Goal: Task Accomplishment & Management: Manage account settings

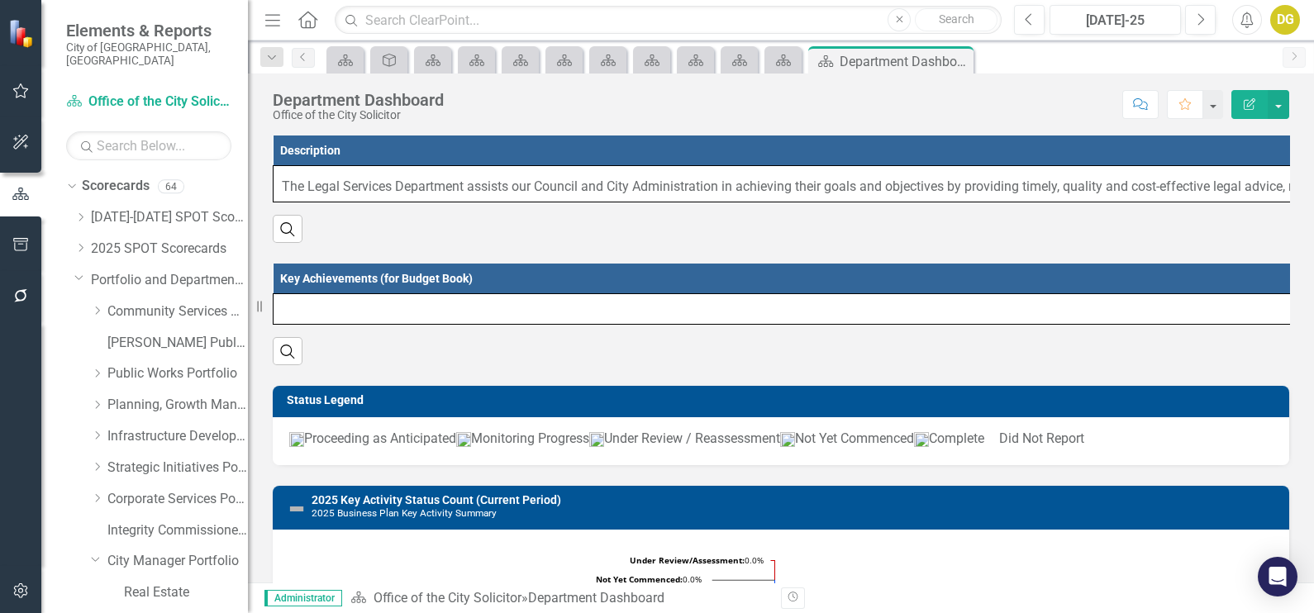
scroll to position [436, 0]
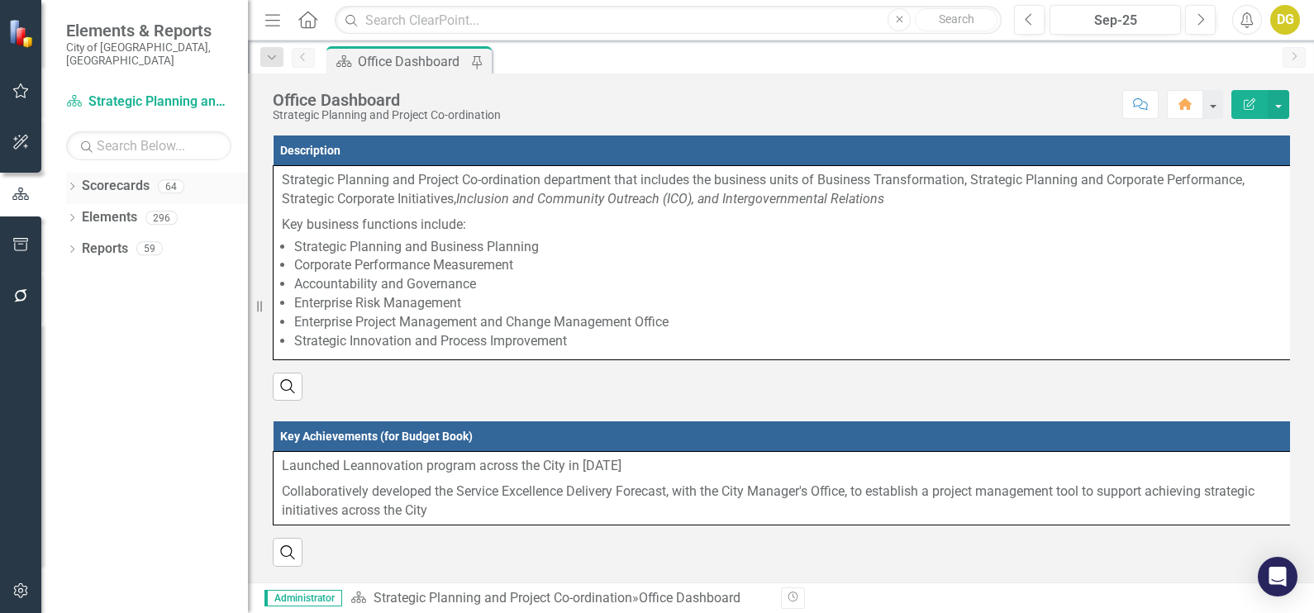
click at [75, 183] on icon "Dropdown" at bounding box center [72, 187] width 12 height 9
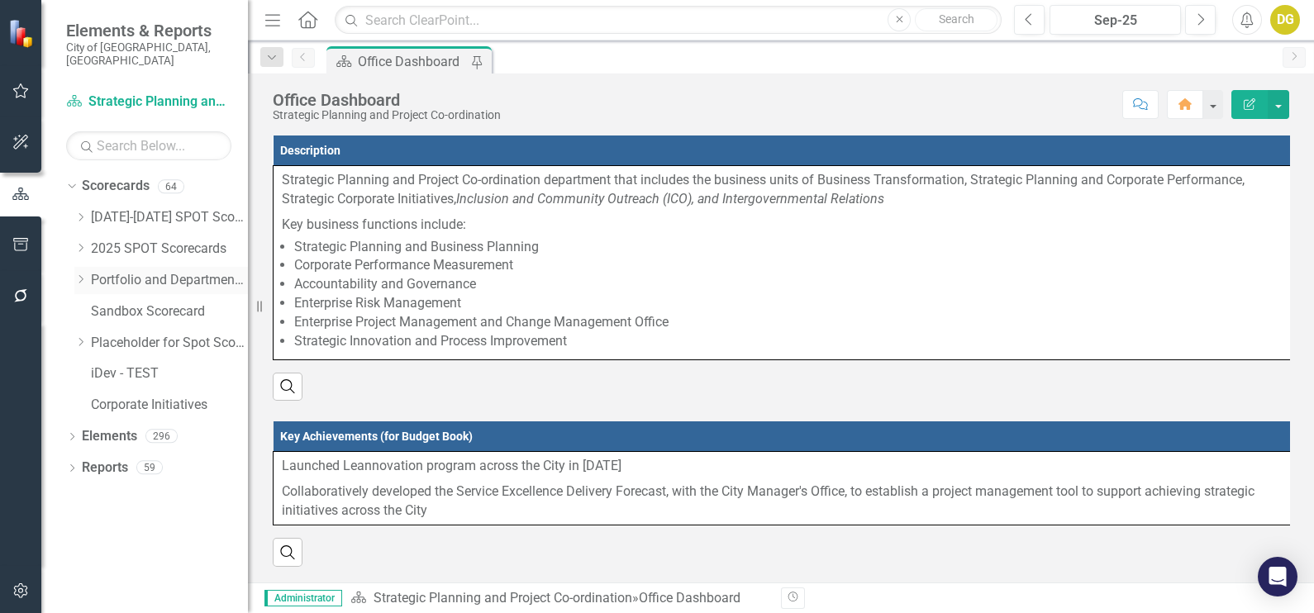
click at [78, 274] on icon "Dropdown" at bounding box center [80, 279] width 12 height 10
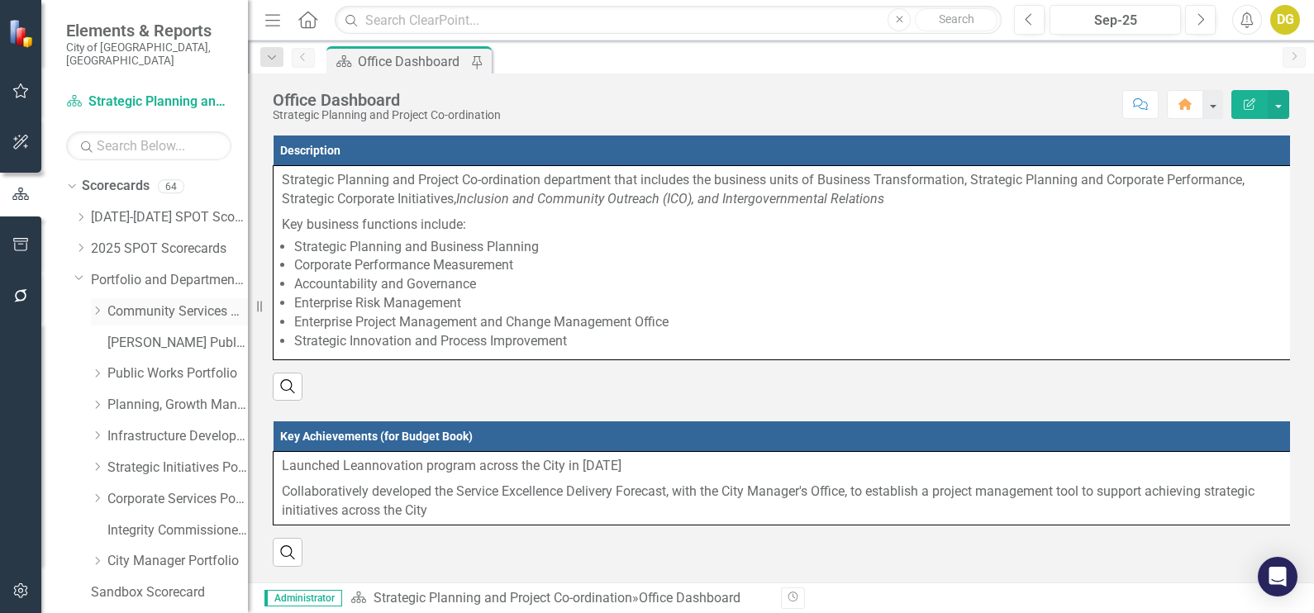
click at [95, 306] on icon "Dropdown" at bounding box center [97, 311] width 12 height 10
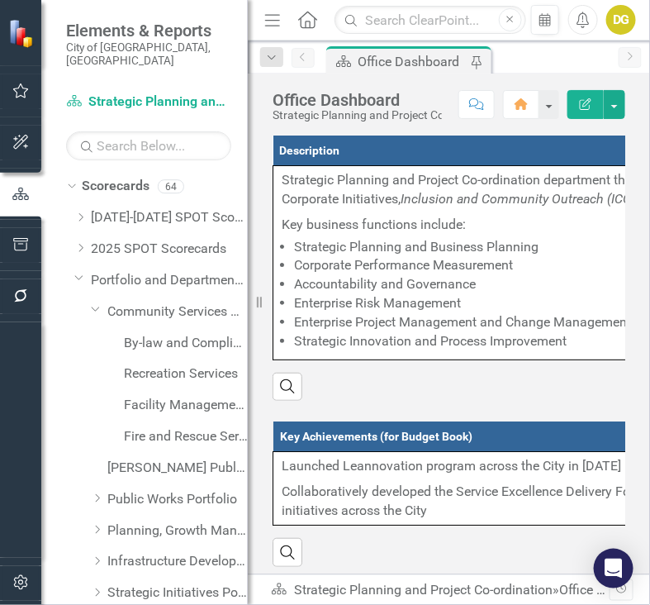
click at [273, 27] on button "Menu" at bounding box center [272, 20] width 21 height 28
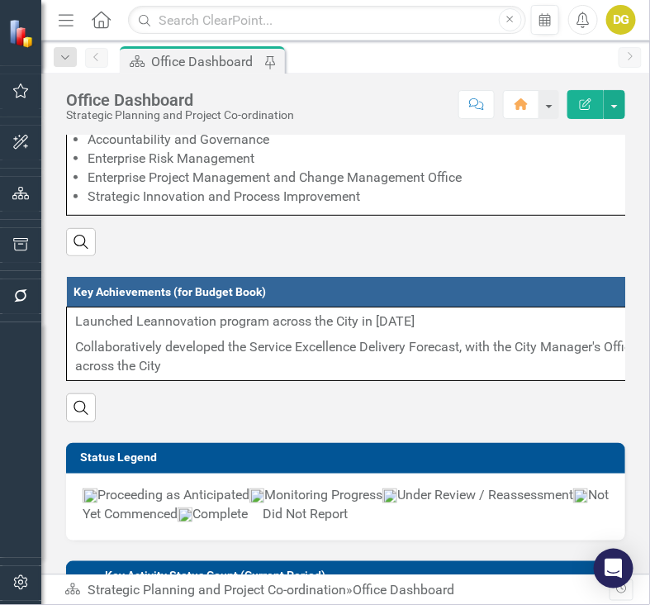
scroll to position [102, 0]
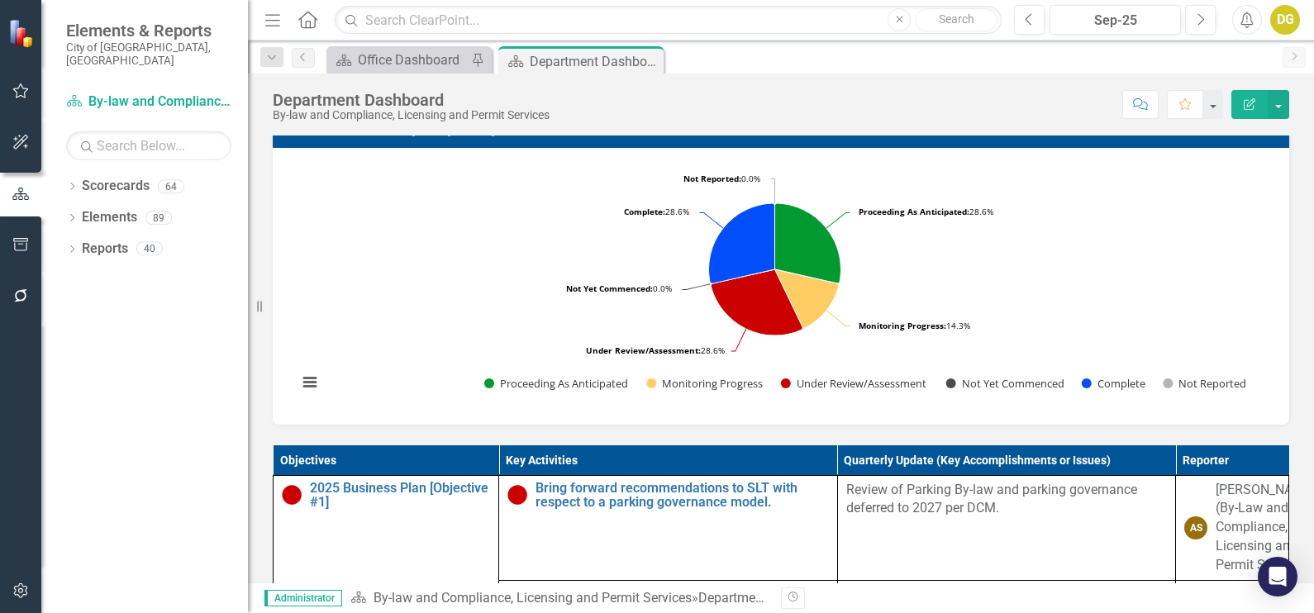
scroll to position [620, 0]
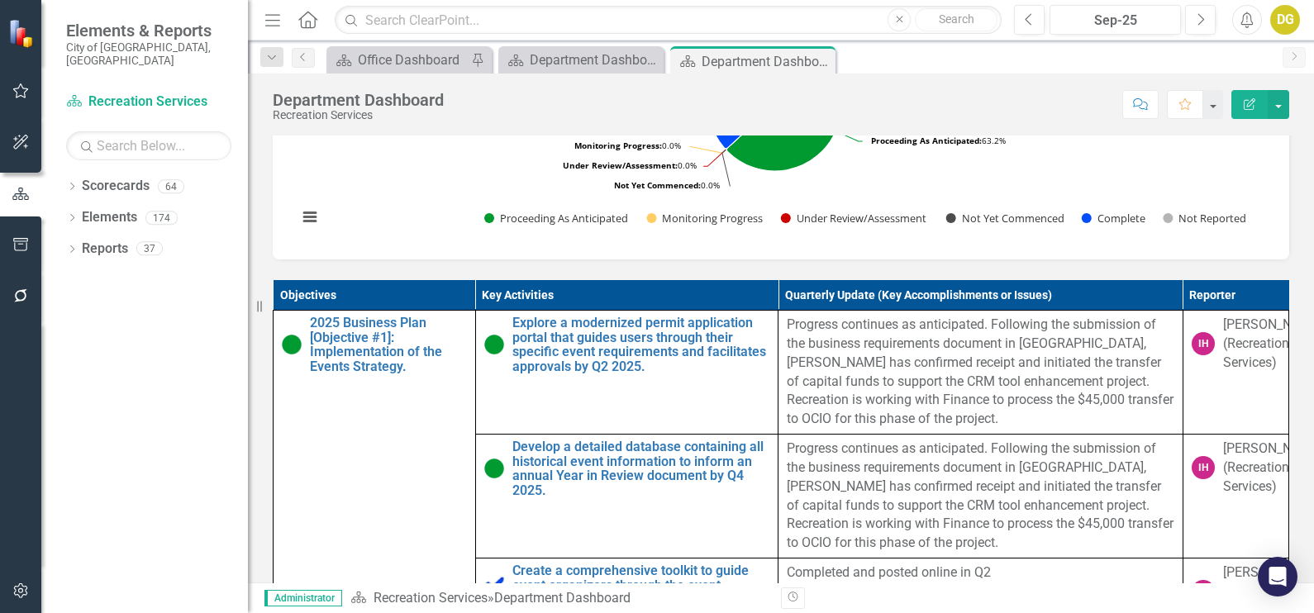
scroll to position [620, 0]
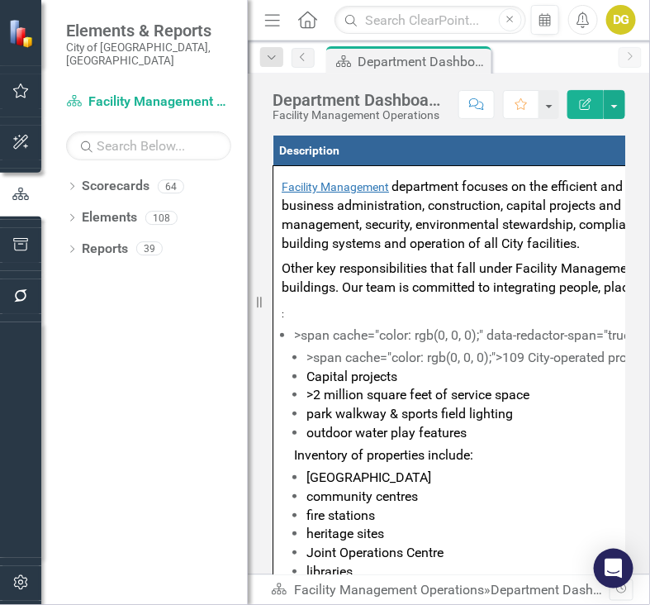
click at [272, 21] on icon "Menu" at bounding box center [272, 19] width 21 height 17
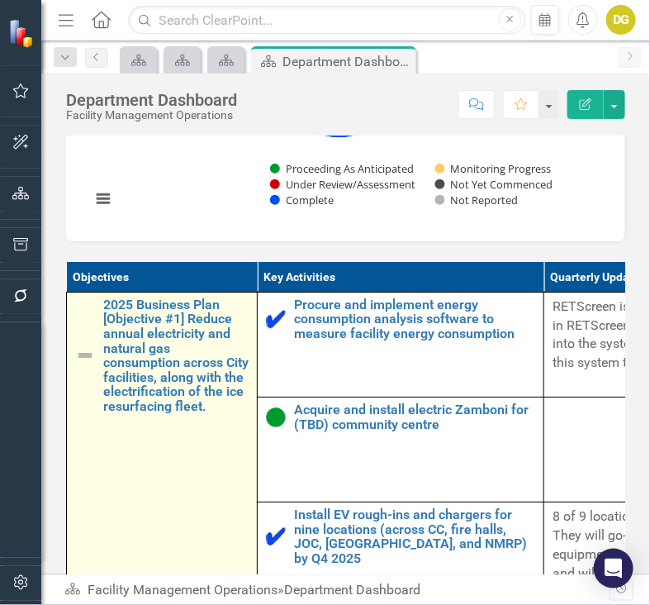
click at [86, 351] on img at bounding box center [85, 355] width 20 height 20
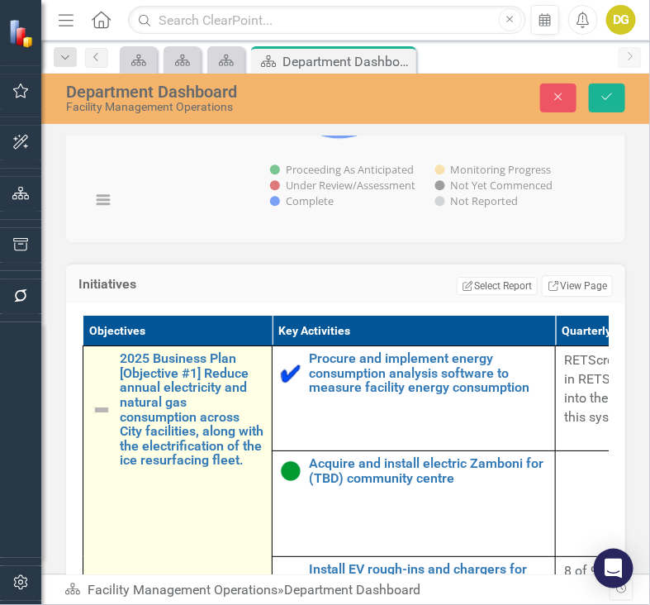
click at [86, 351] on td "2025 Business Plan [Objective #1] Reduce annual electricity and natural gas con…" at bounding box center [177, 504] width 189 height 316
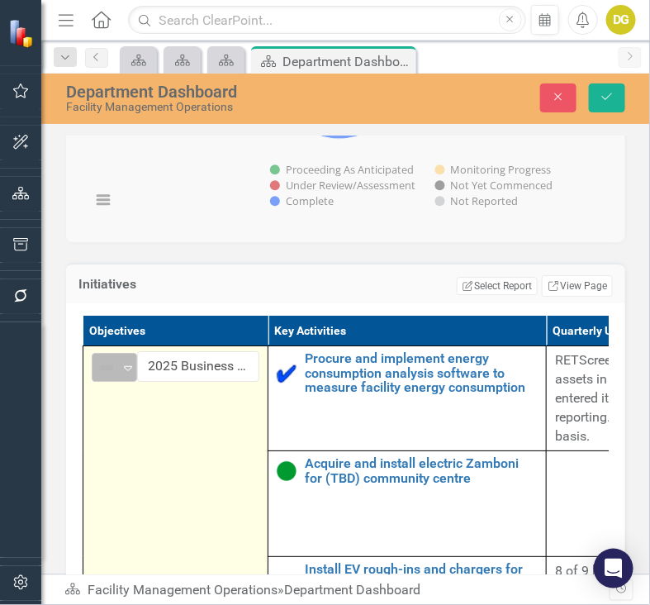
click at [107, 358] on img at bounding box center [107, 368] width 20 height 20
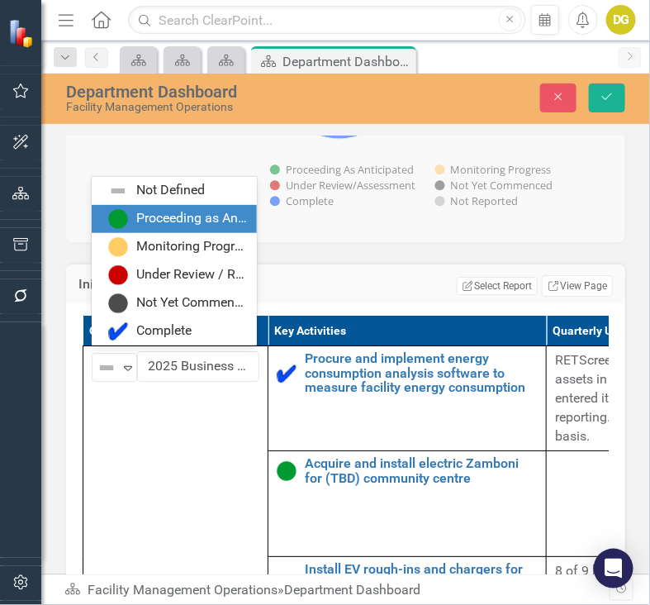
click at [145, 221] on div "Proceeding as Anticipated" at bounding box center [191, 218] width 111 height 19
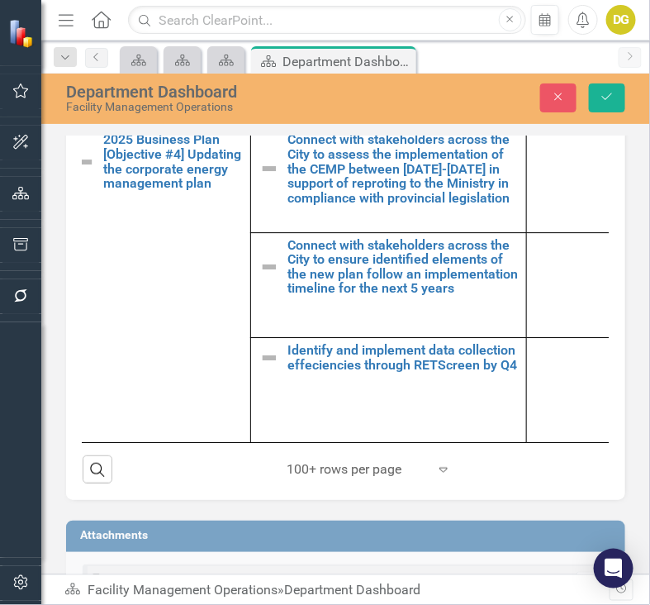
scroll to position [1033, 17]
click at [268, 60] on img at bounding box center [269, 50] width 20 height 20
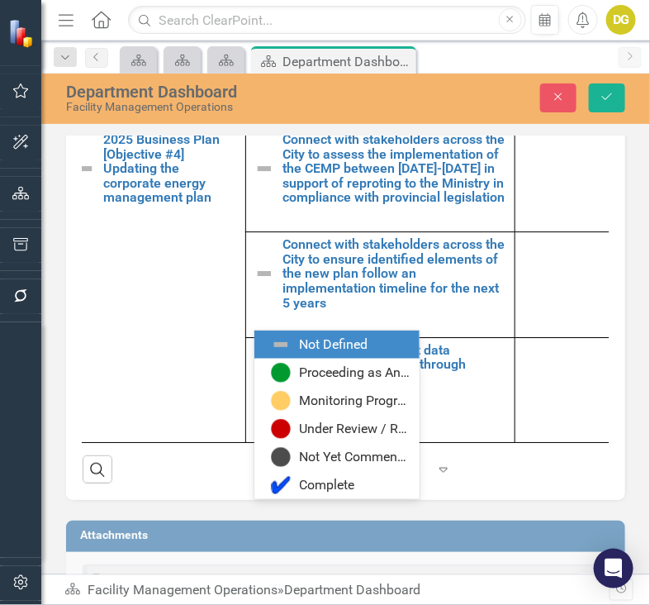
click at [269, 53] on img at bounding box center [269, 43] width 20 height 20
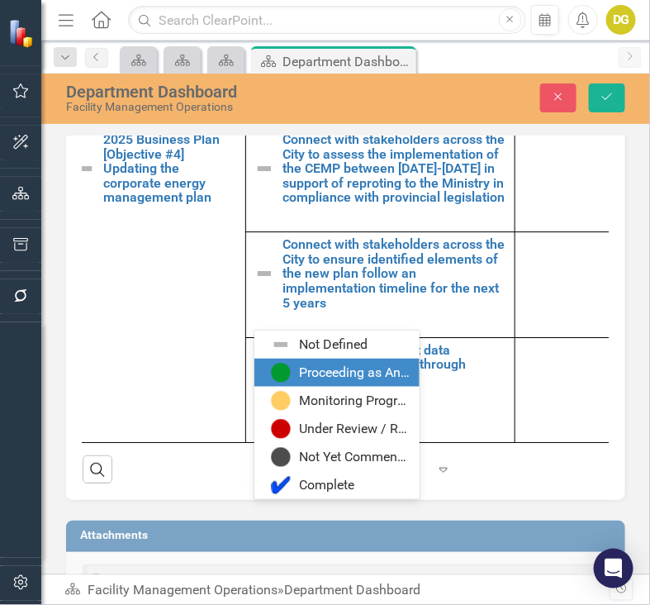
click at [281, 369] on img at bounding box center [281, 373] width 20 height 20
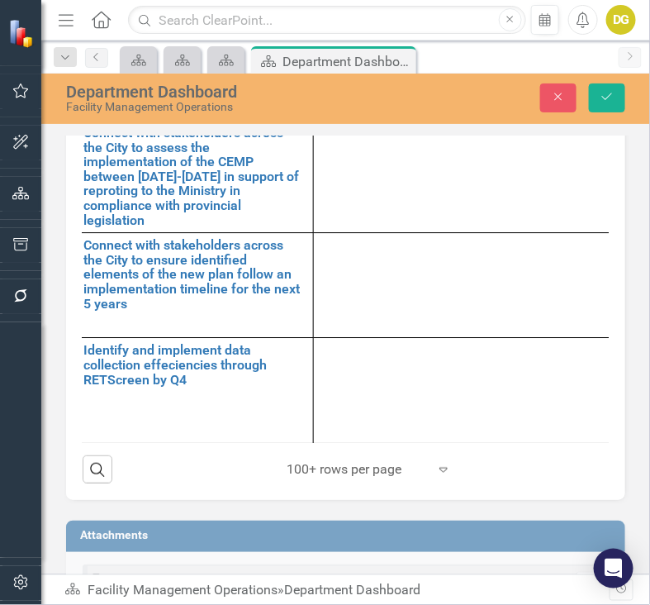
scroll to position [1033, 254]
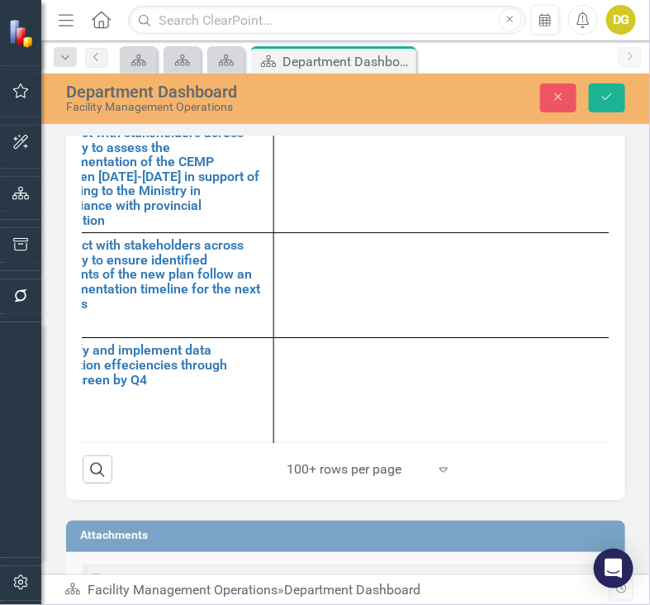
click at [378, 120] on td at bounding box center [452, 67] width 356 height 105
click at [355, 120] on td at bounding box center [452, 67] width 356 height 105
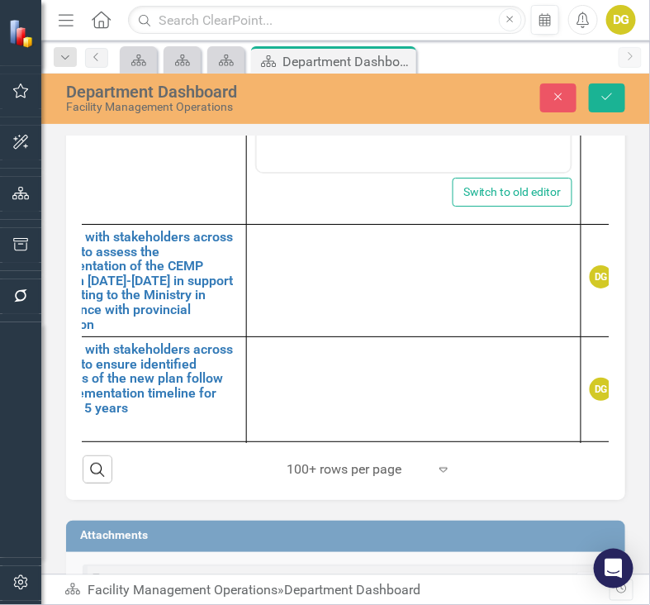
scroll to position [0, 0]
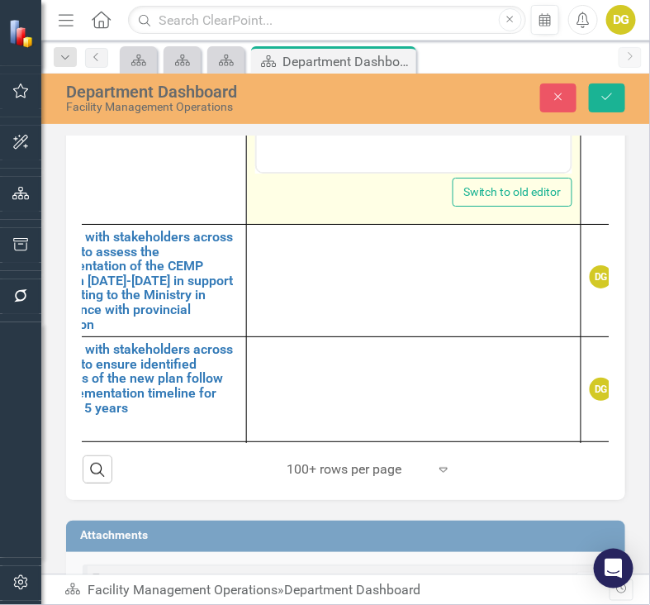
click at [446, 0] on body "Rich Text Area. Press ALT-0 for help." at bounding box center [413, 8] width 314 height 248
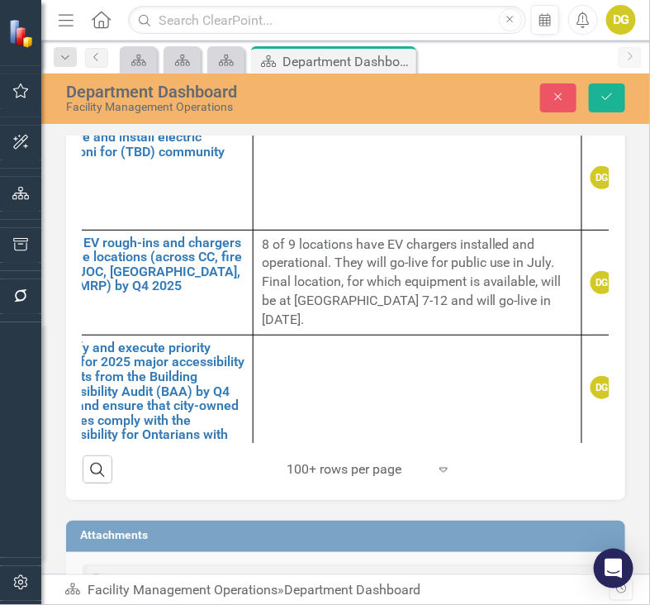
scroll to position [0, 277]
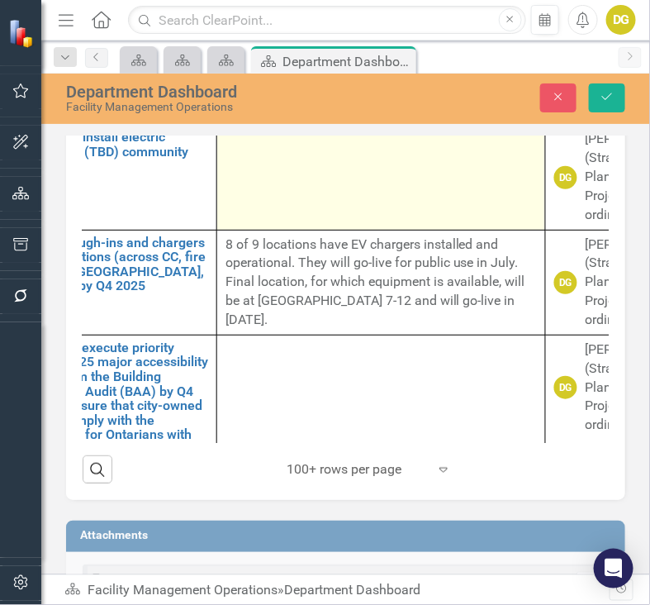
click at [353, 230] on td at bounding box center [381, 177] width 329 height 105
drag, startPoint x: 351, startPoint y: 255, endPoint x: 302, endPoint y: 257, distance: 49.6
click at [302, 230] on td at bounding box center [381, 177] width 329 height 105
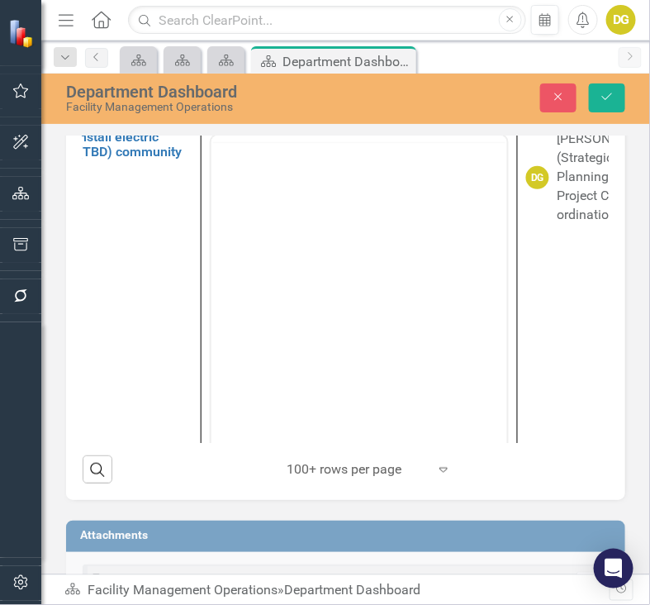
scroll to position [0, 0]
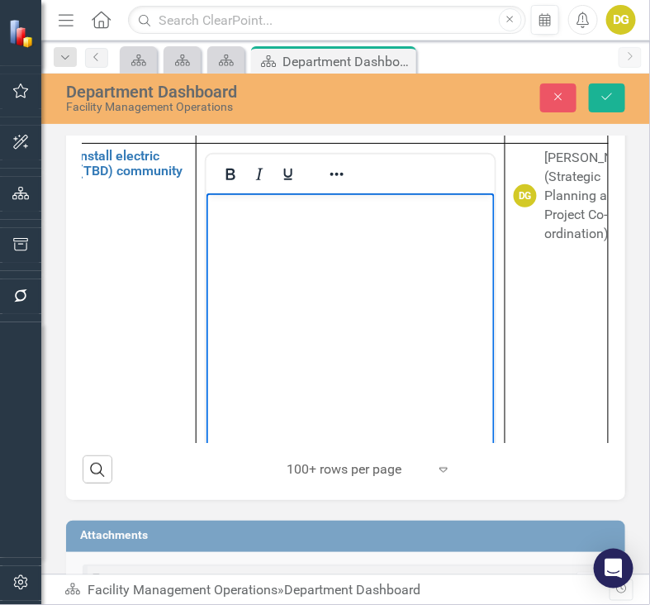
paste body "Rich Text Area. Press ALT-0 for help."
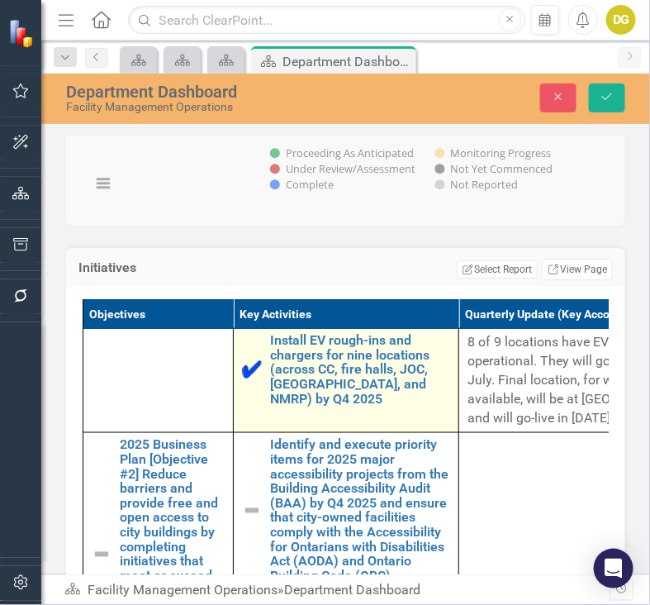
scroll to position [412, 0]
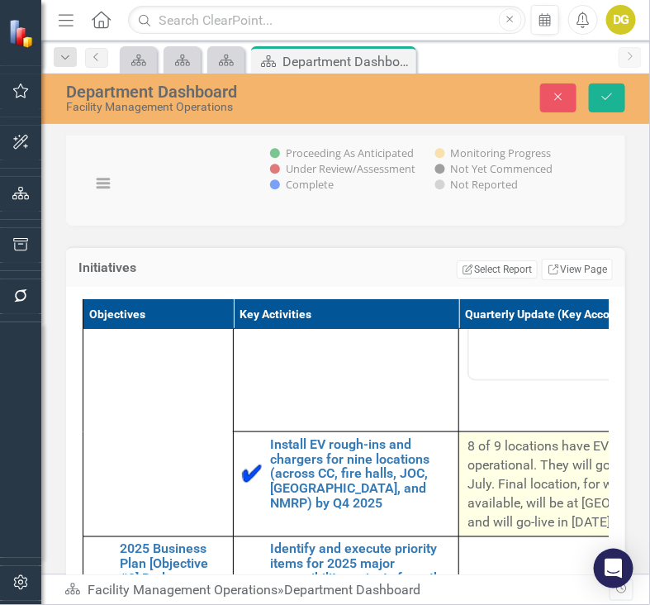
click at [513, 531] on p "8 of 9 locations have EV chargers installed and operational. They will go-live …" at bounding box center [609, 484] width 283 height 94
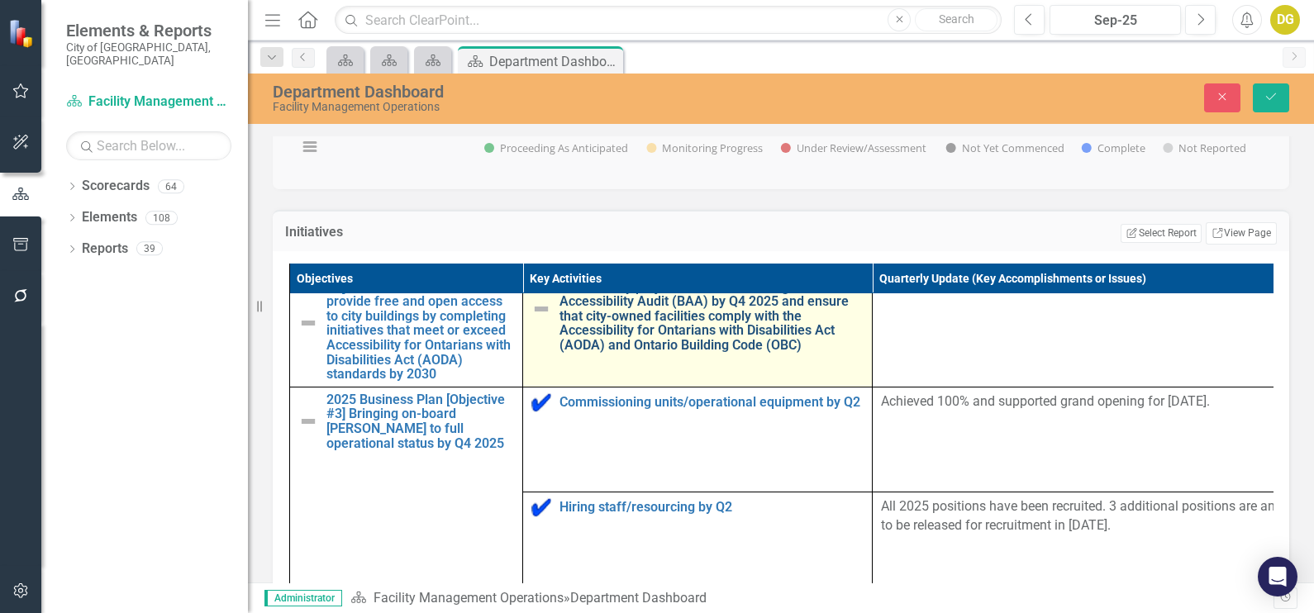
scroll to position [1037, 0]
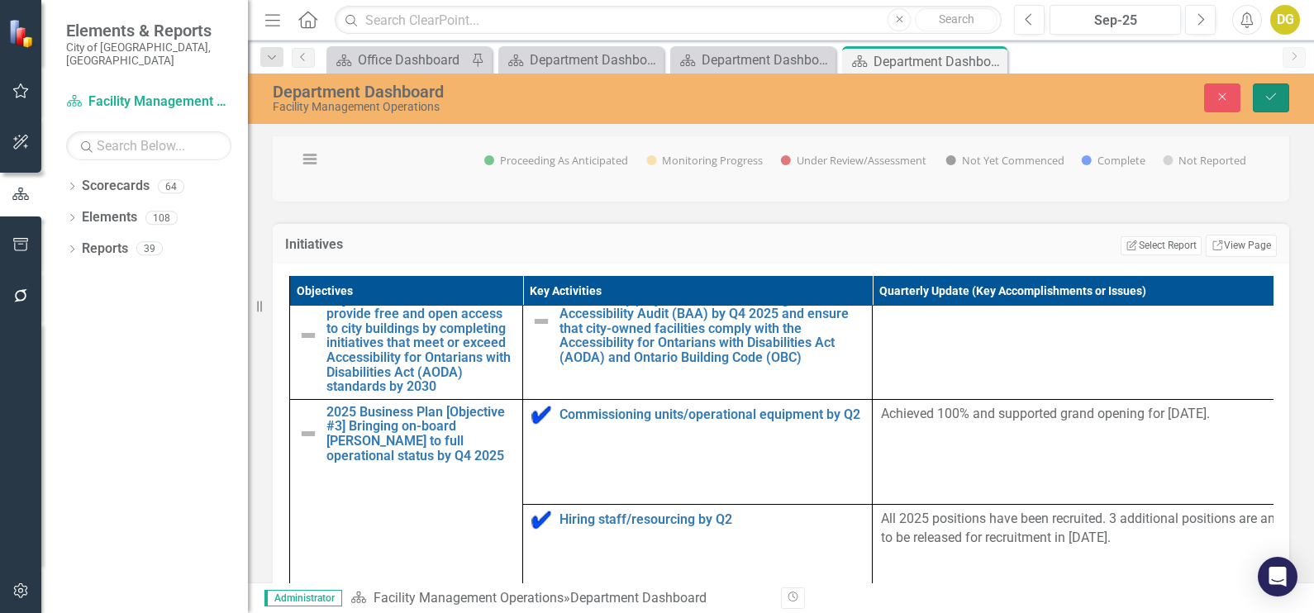
drag, startPoint x: 1269, startPoint y: 105, endPoint x: 1241, endPoint y: 121, distance: 31.5
click at [1269, 106] on button "Save" at bounding box center [1271, 97] width 36 height 29
